Goal: Check status: Check status

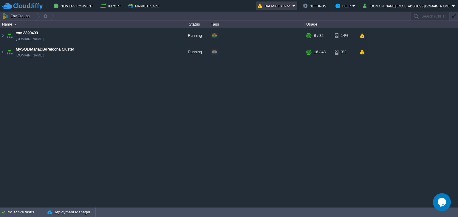
click at [295, 7] on em "Balance ₹82.51" at bounding box center [277, 5] width 38 height 7
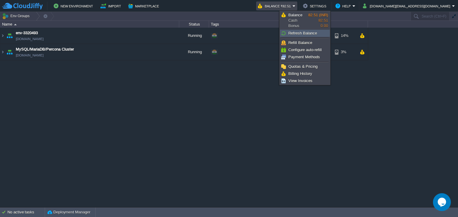
click at [305, 31] on span "Refresh Balance" at bounding box center [302, 33] width 29 height 4
click at [302, 72] on span "Billing History" at bounding box center [300, 73] width 24 height 4
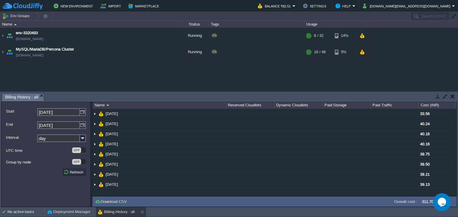
click at [446, 94] on button "button" at bounding box center [444, 96] width 5 height 5
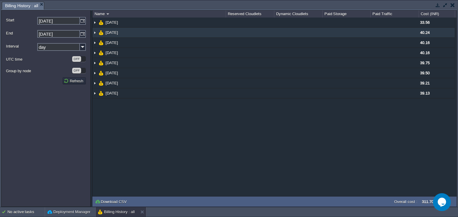
click at [93, 32] on img at bounding box center [94, 33] width 5 height 10
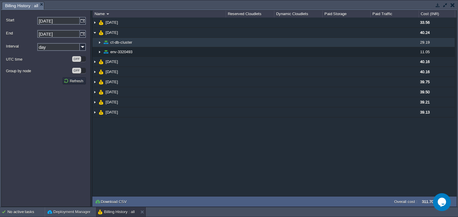
click at [99, 44] on img at bounding box center [99, 42] width 5 height 9
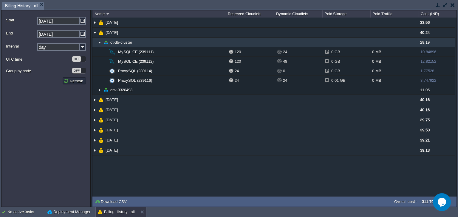
click at [99, 44] on img at bounding box center [99, 42] width 5 height 9
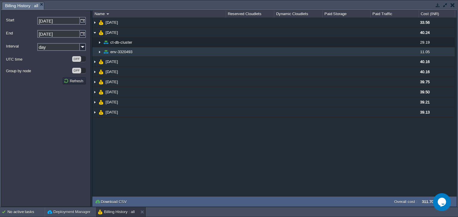
click at [99, 53] on img at bounding box center [99, 51] width 5 height 9
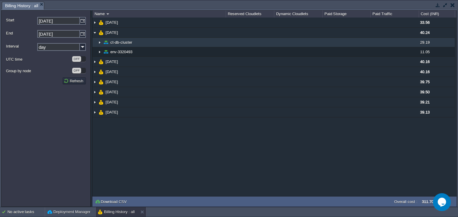
click at [99, 42] on img at bounding box center [99, 42] width 5 height 9
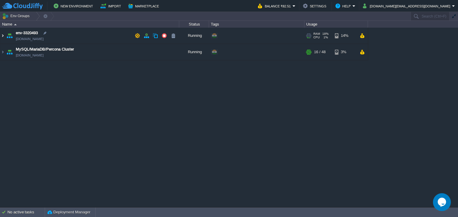
click at [1, 33] on img at bounding box center [2, 36] width 5 height 16
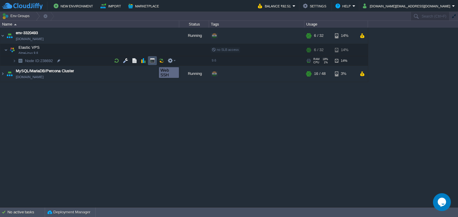
click at [154, 62] on button "button" at bounding box center [152, 60] width 5 height 5
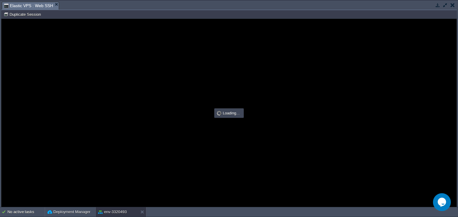
type input "#000000"
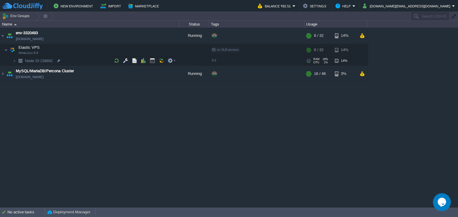
click at [189, 149] on div "env-3320493 [DOMAIN_NAME] Running + Add to Env Group RAM 18% CPU 1% 6 / 32 14% …" at bounding box center [229, 118] width 458 height 180
click at [3, 75] on img at bounding box center [2, 74] width 5 height 16
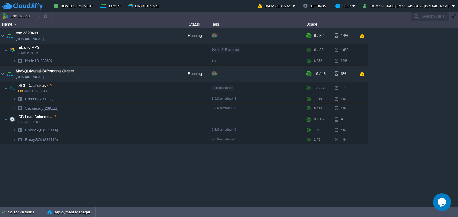
click at [203, 174] on div "env-3320493 [DOMAIN_NAME] Running + Add to Env Group RAM 18% CPU 1% 6 / 32 14% …" at bounding box center [229, 118] width 458 height 180
click at [3, 34] on img at bounding box center [2, 36] width 5 height 16
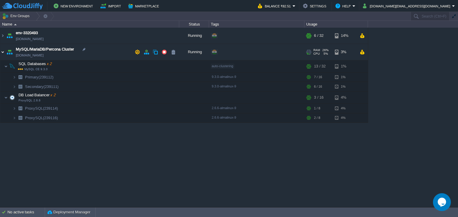
click at [3, 53] on img at bounding box center [2, 52] width 5 height 16
